Goal: Task Accomplishment & Management: Manage account settings

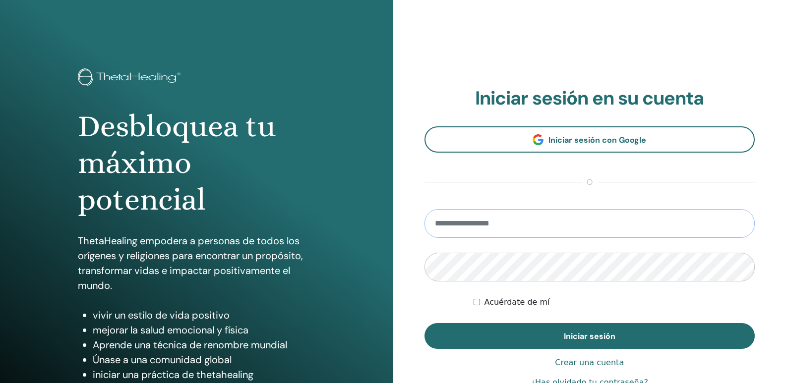
type input "**********"
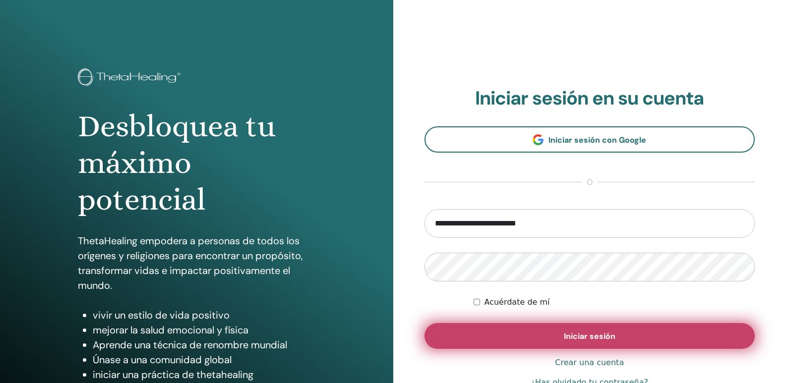
click at [541, 337] on button "Iniciar sesión" at bounding box center [590, 336] width 331 height 26
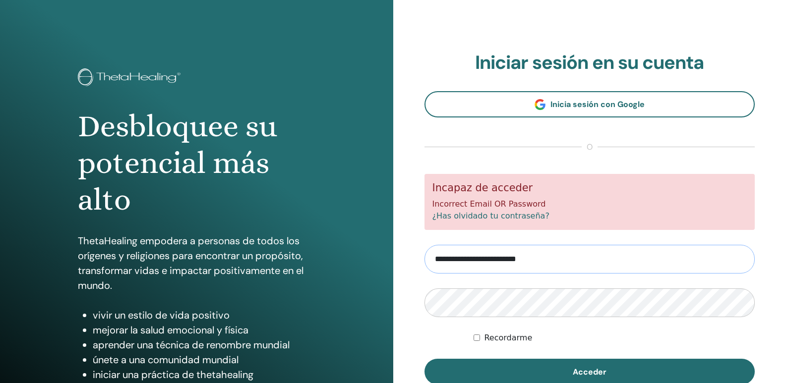
drag, startPoint x: 572, startPoint y: 259, endPoint x: 274, endPoint y: 222, distance: 300.5
click at [274, 222] on div "Desbloquee su potencial más alto ThetaHealing empodera a personas de todos los …" at bounding box center [393, 238] width 786 height 476
